Goal: Task Accomplishment & Management: Use online tool/utility

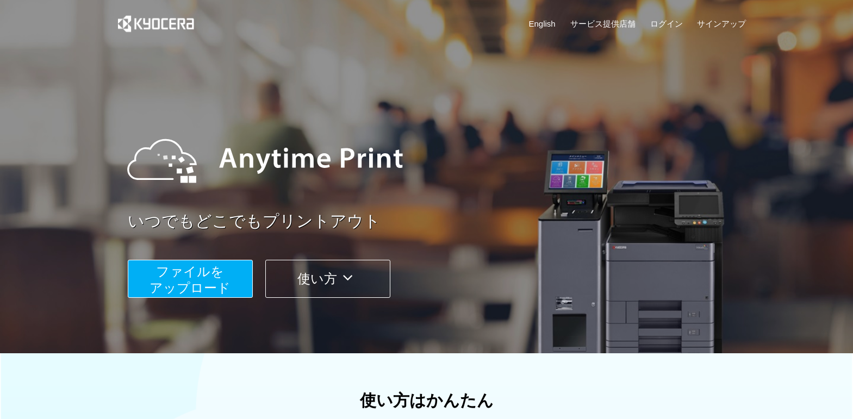
click at [186, 280] on span "ファイルを ​​アップロード" at bounding box center [190, 279] width 81 height 31
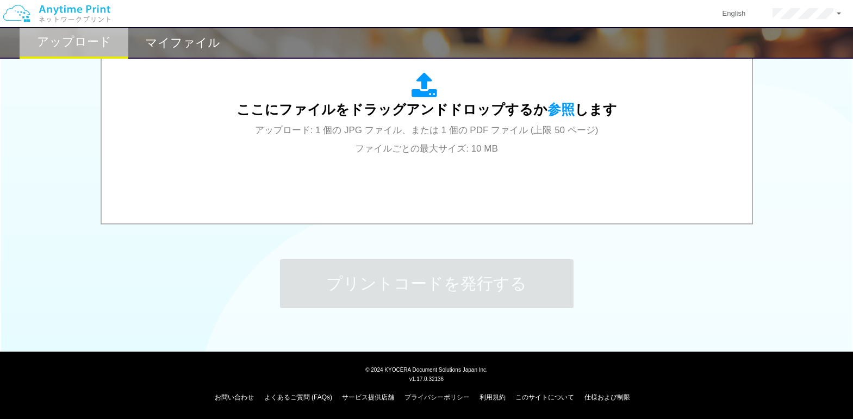
scroll to position [317, 0]
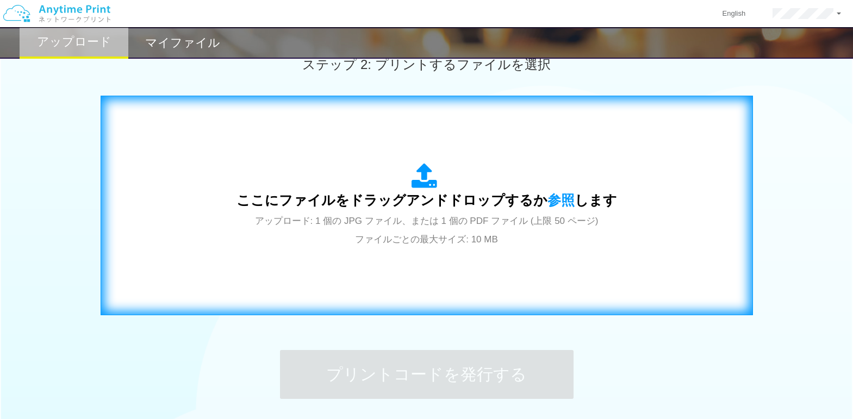
click at [419, 185] on icon at bounding box center [427, 176] width 30 height 27
click at [549, 202] on span "参照" at bounding box center [561, 200] width 27 height 15
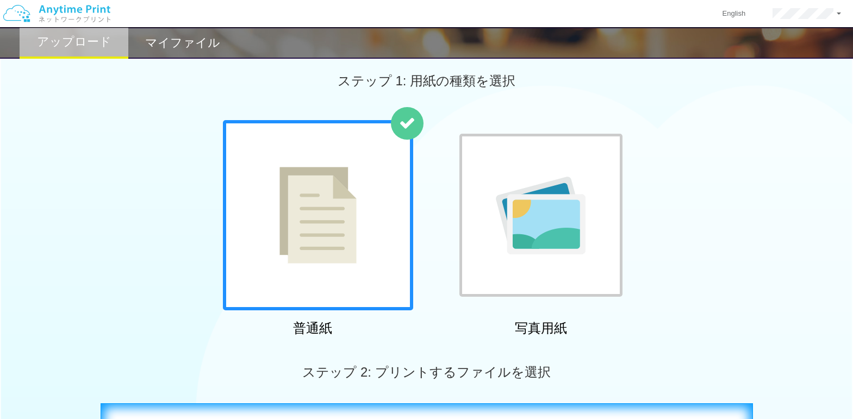
scroll to position [0, 0]
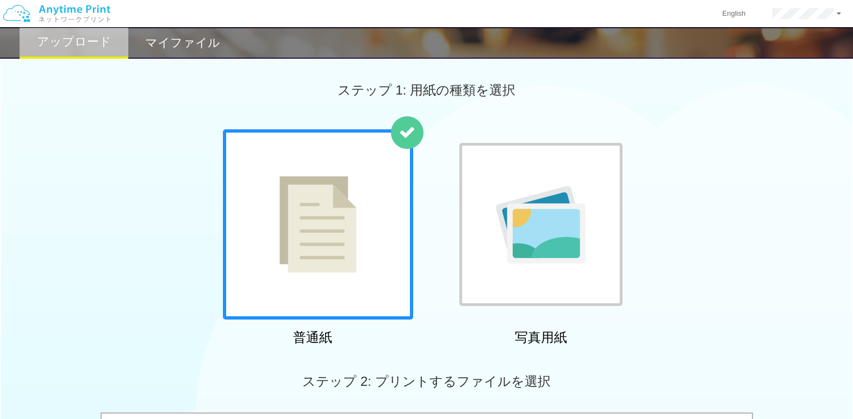
click at [177, 48] on h2 "マイファイル" at bounding box center [182, 42] width 75 height 13
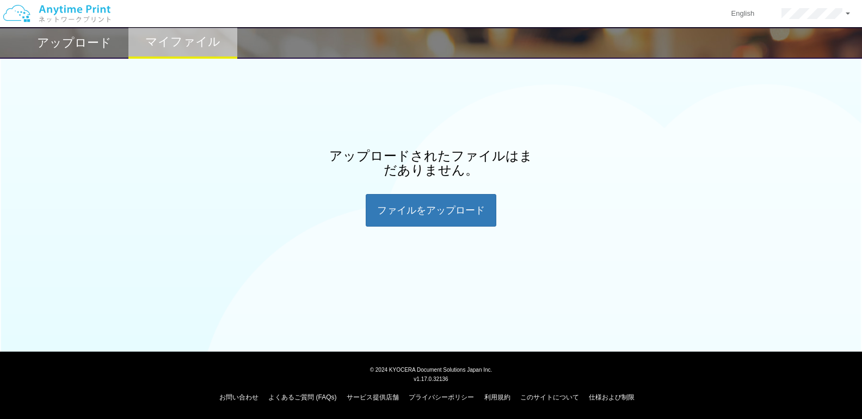
click at [94, 43] on h2 "アップロード" at bounding box center [74, 42] width 75 height 13
